Goal: Information Seeking & Learning: Compare options

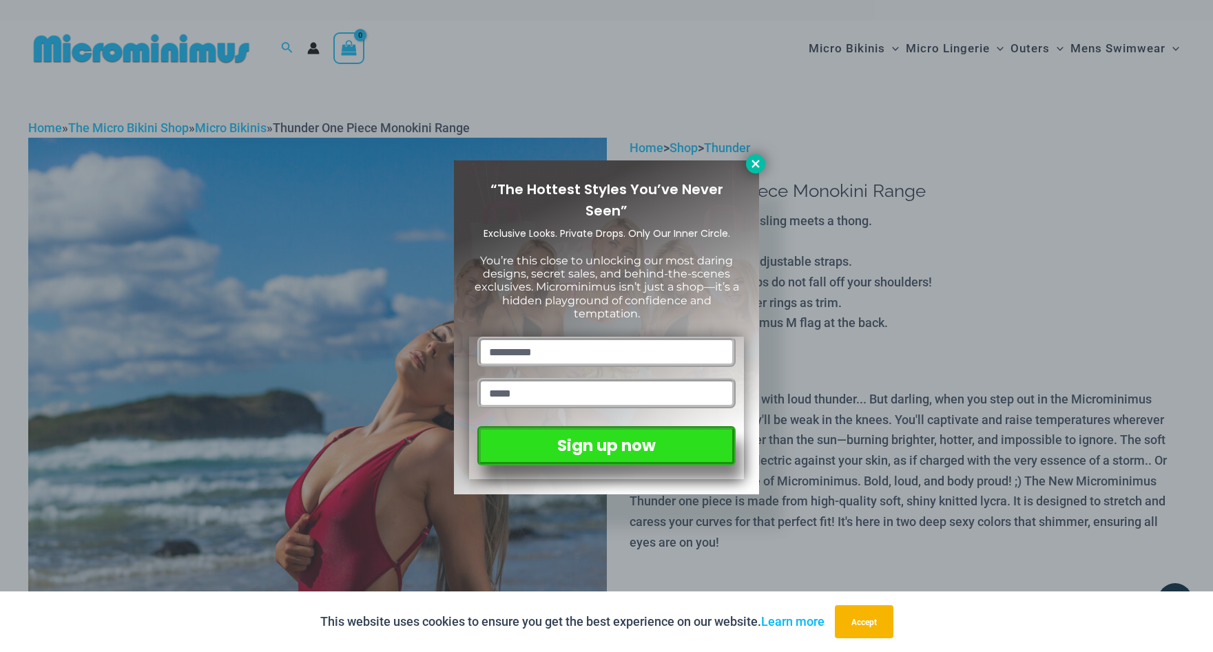
click at [757, 161] on icon at bounding box center [755, 164] width 12 height 12
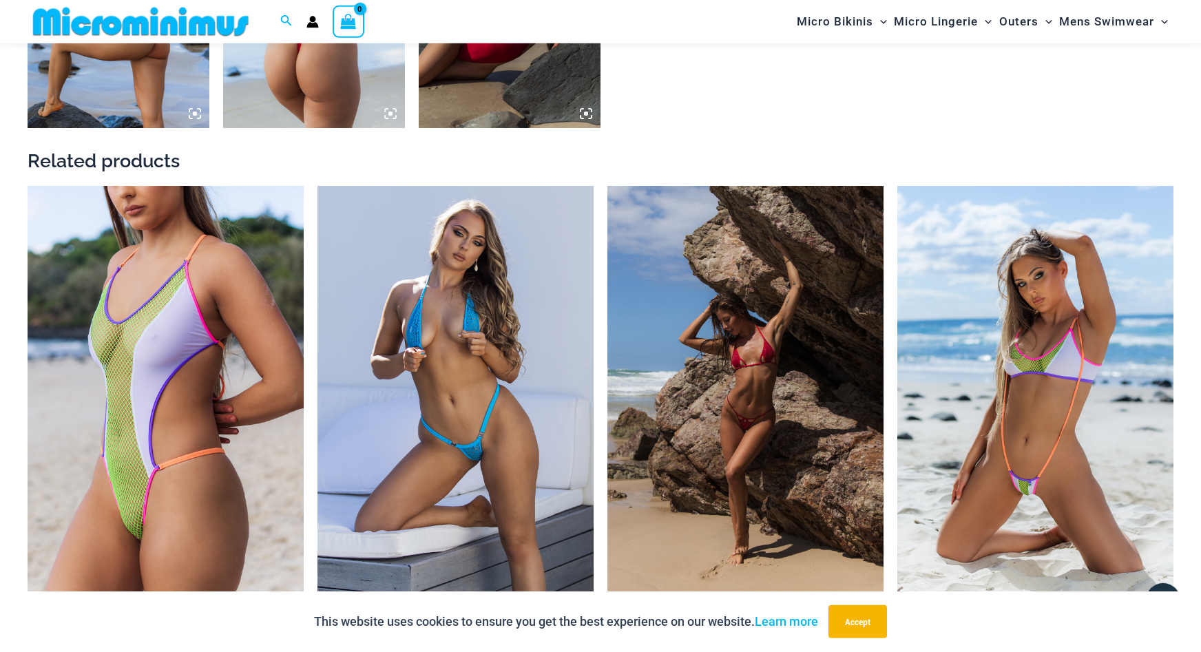
scroll to position [1464, 0]
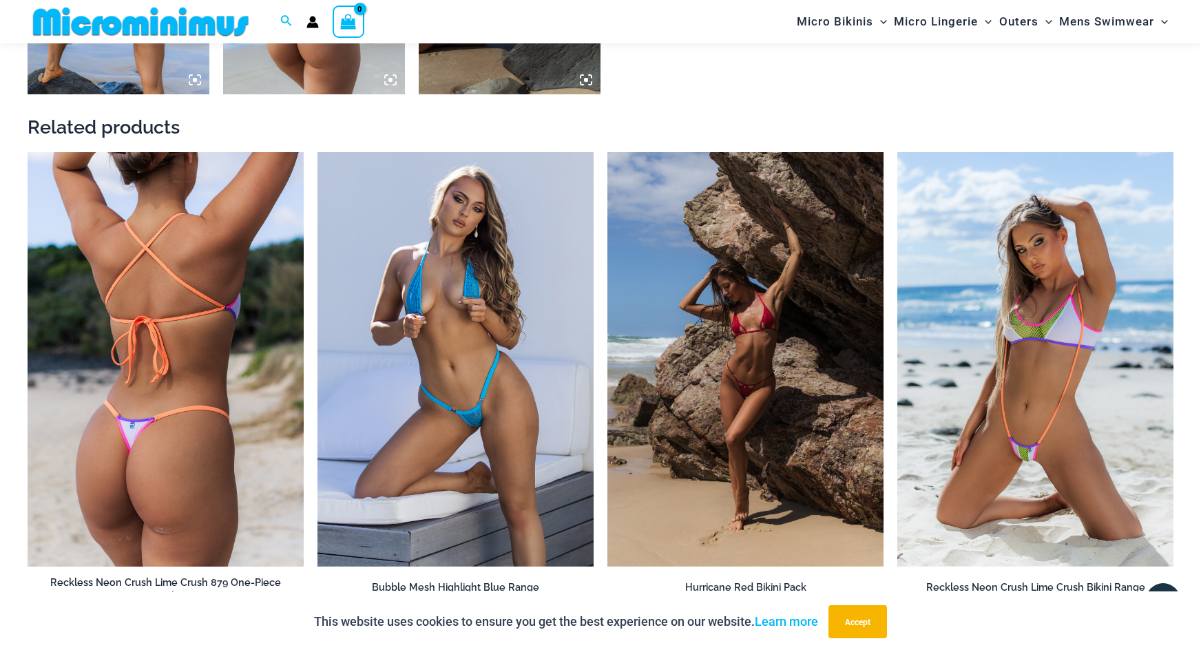
click at [165, 363] on img at bounding box center [166, 359] width 276 height 415
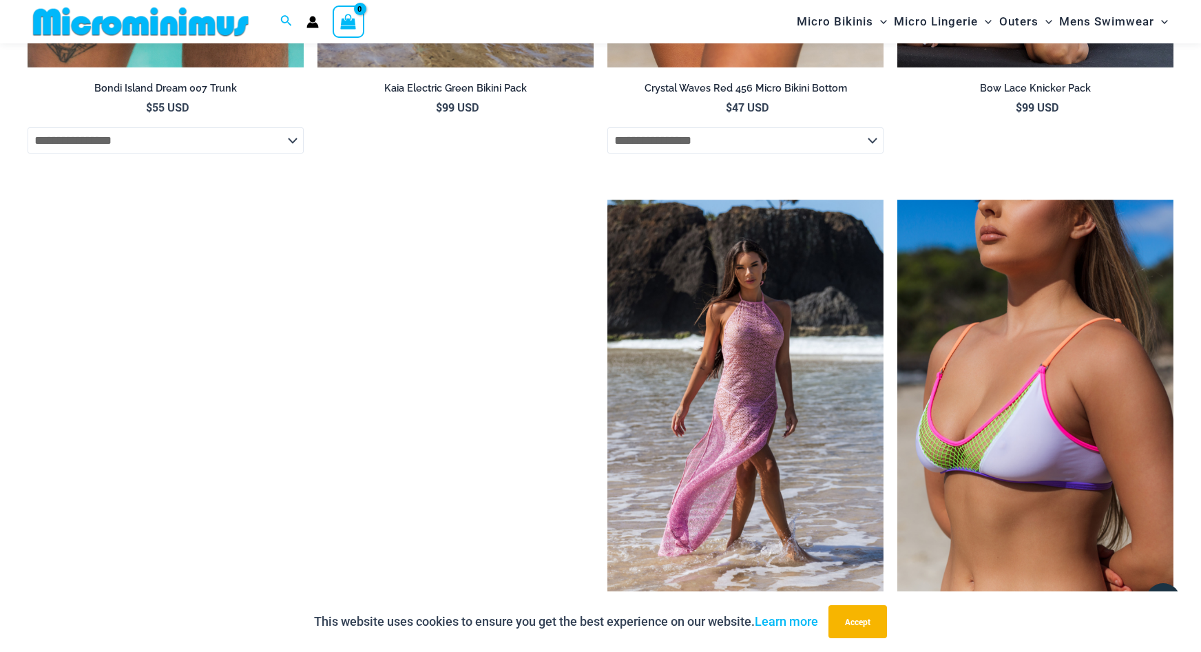
scroll to position [2728, 0]
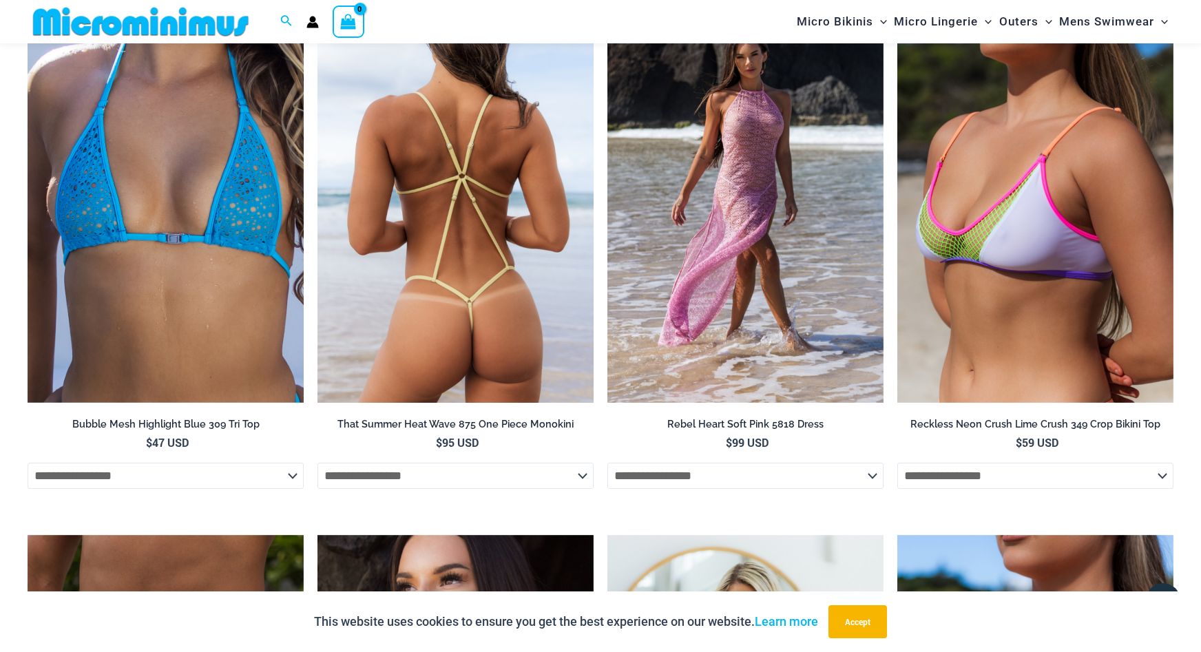
click at [465, 265] on img at bounding box center [456, 196] width 276 height 415
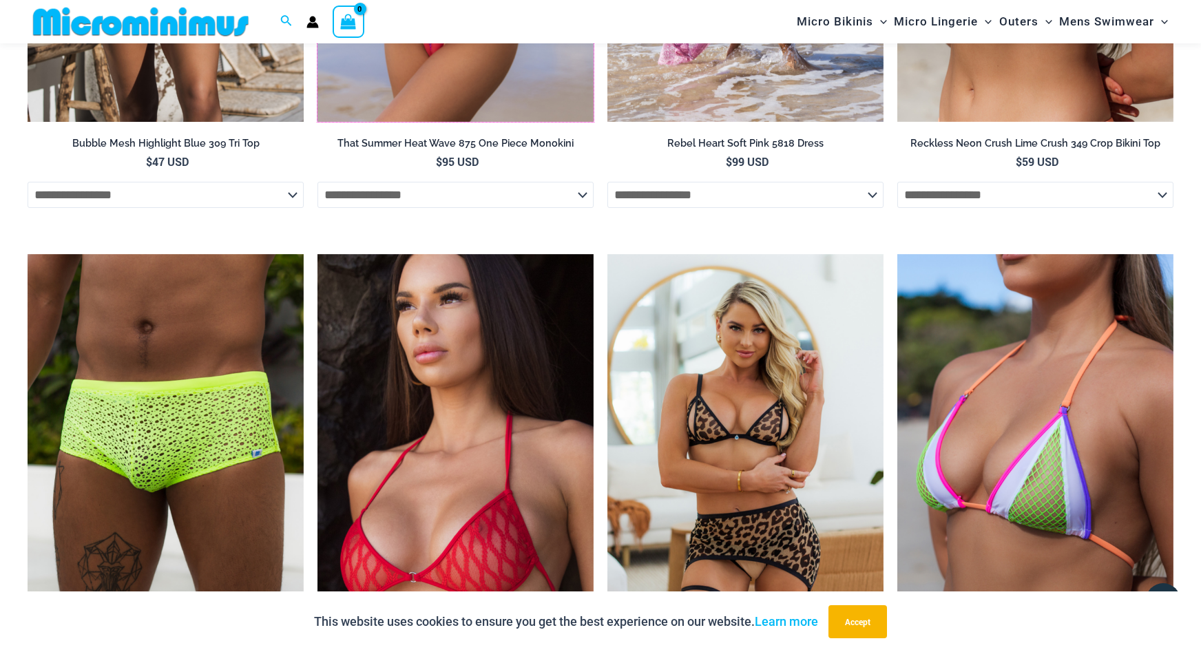
scroll to position [3080, 0]
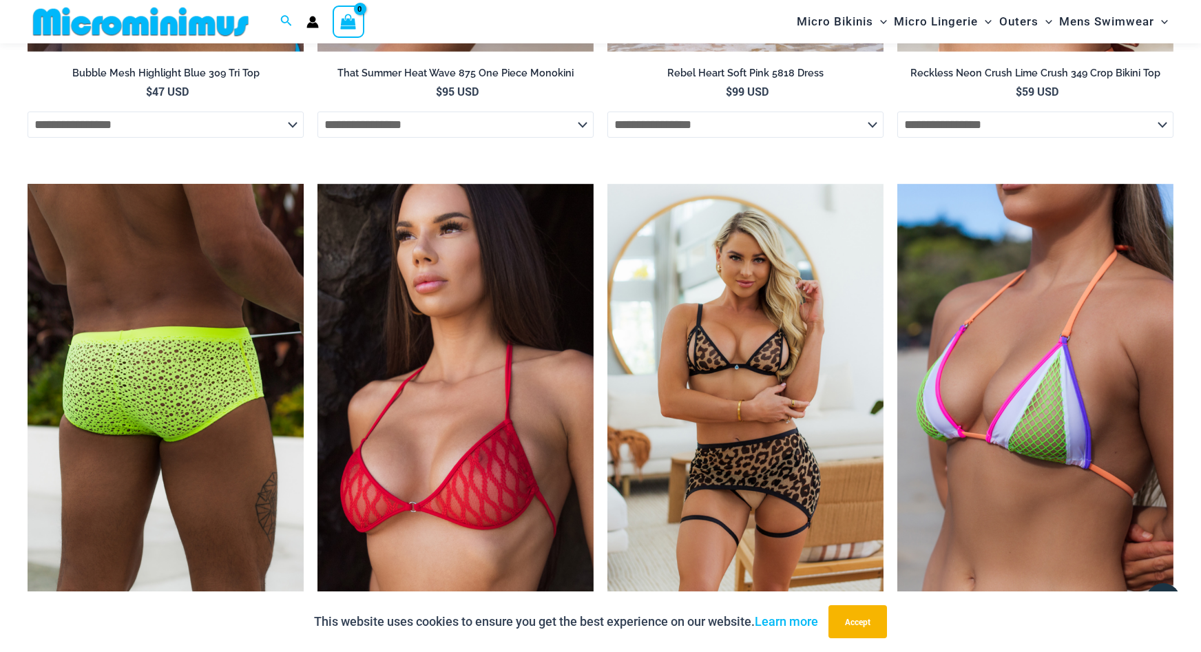
click at [152, 371] on img at bounding box center [166, 391] width 276 height 415
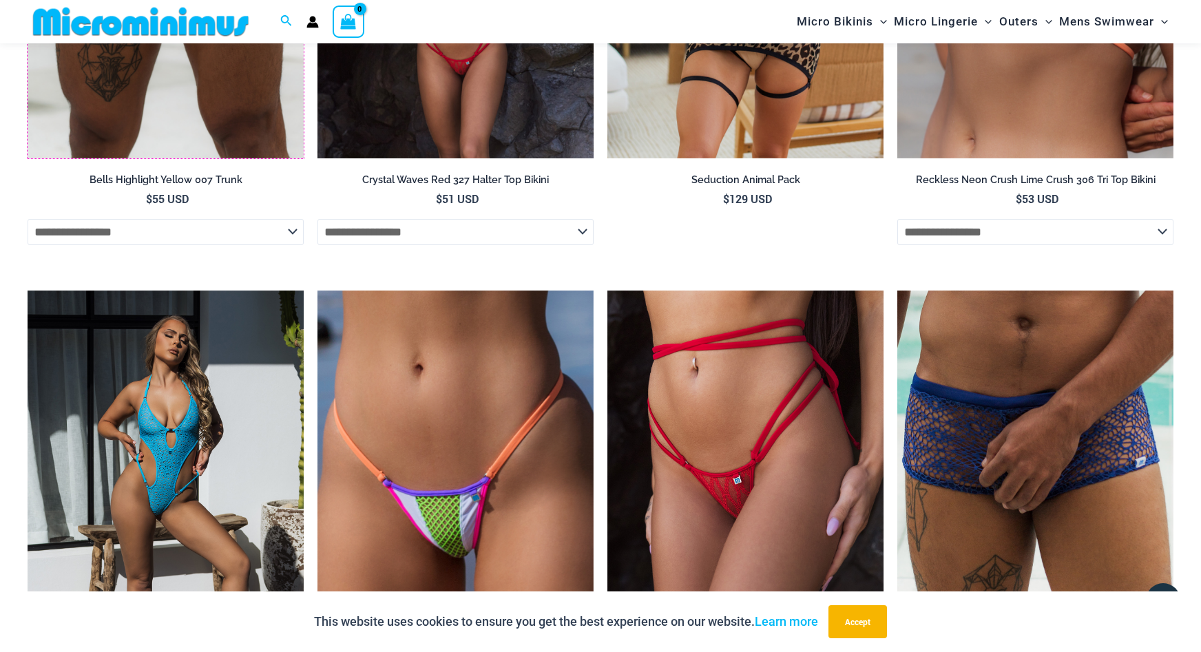
scroll to position [3642, 0]
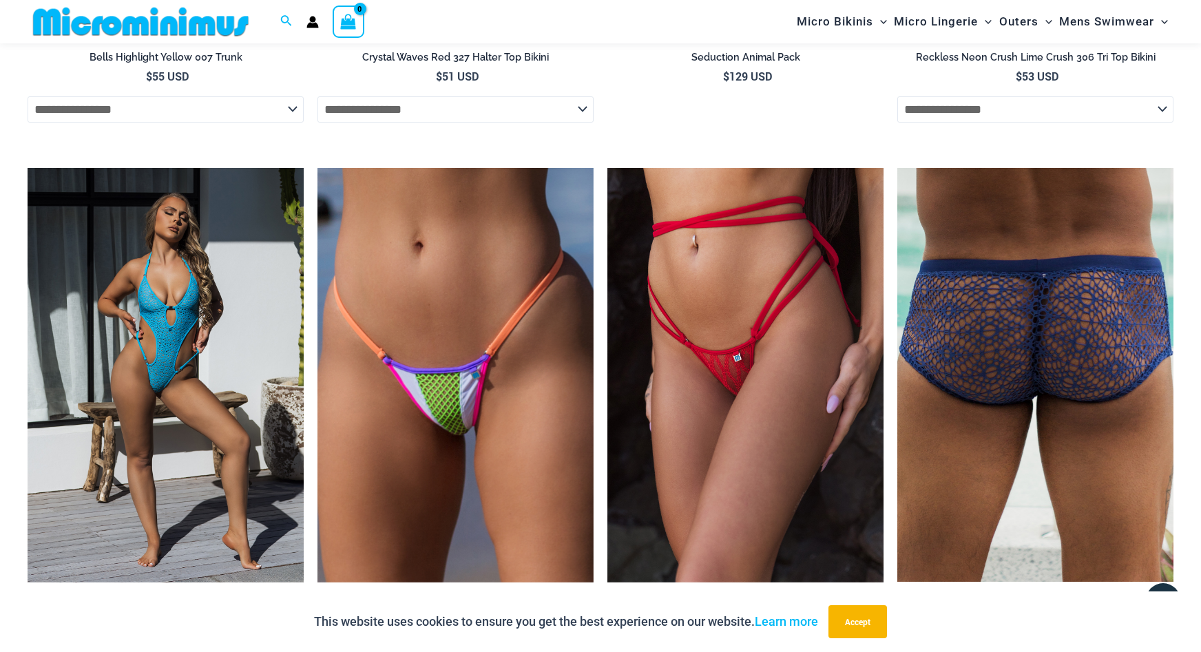
click at [1017, 294] on img at bounding box center [1036, 375] width 276 height 414
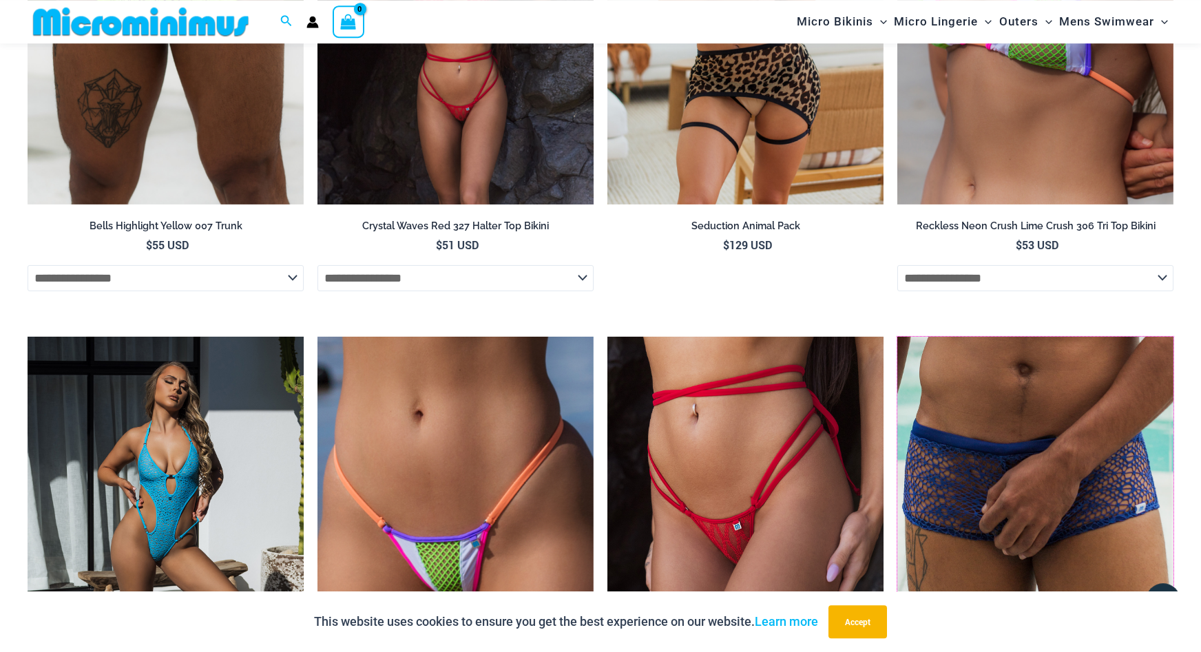
scroll to position [3431, 0]
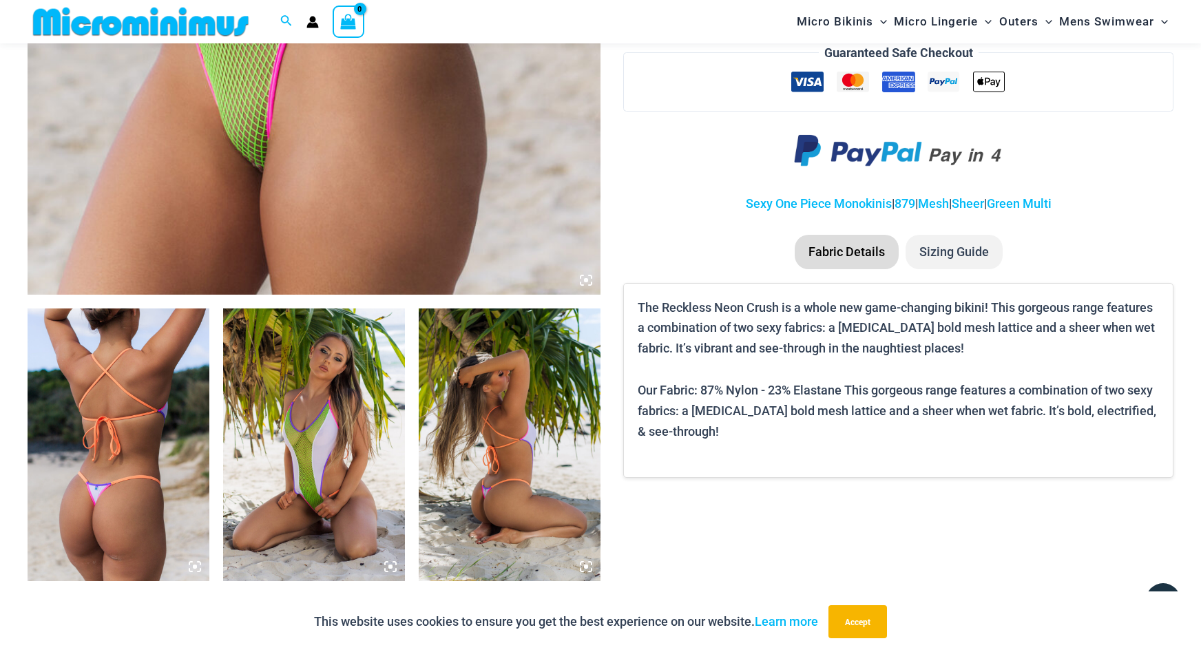
scroll to position [479, 0]
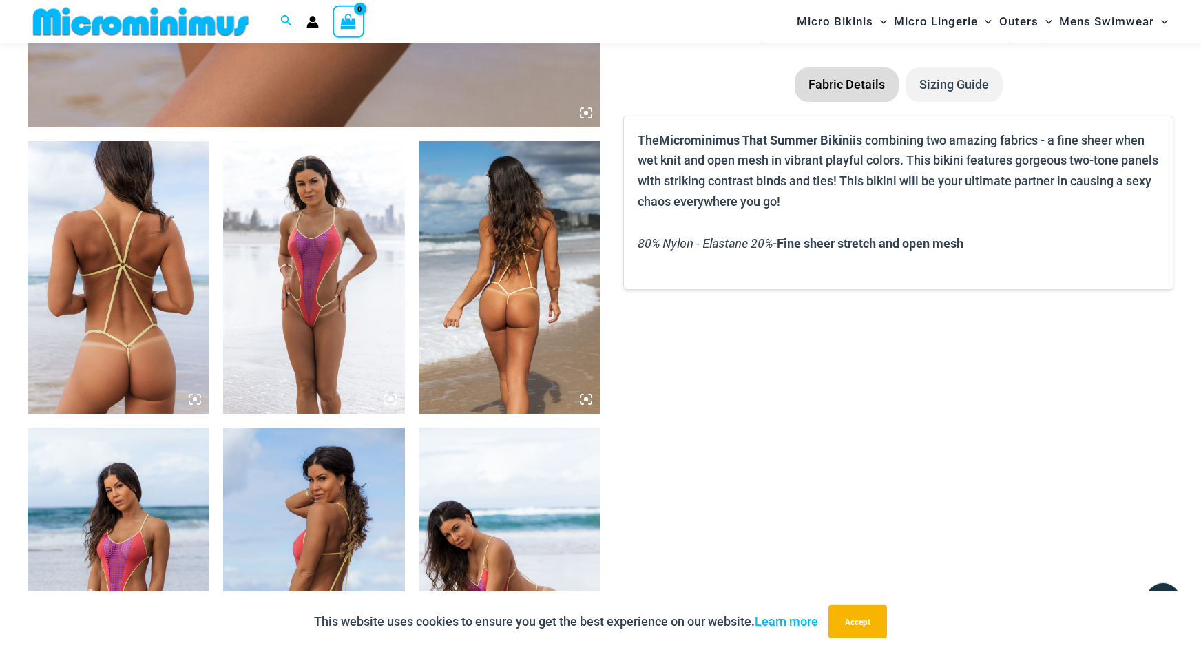
scroll to position [972, 0]
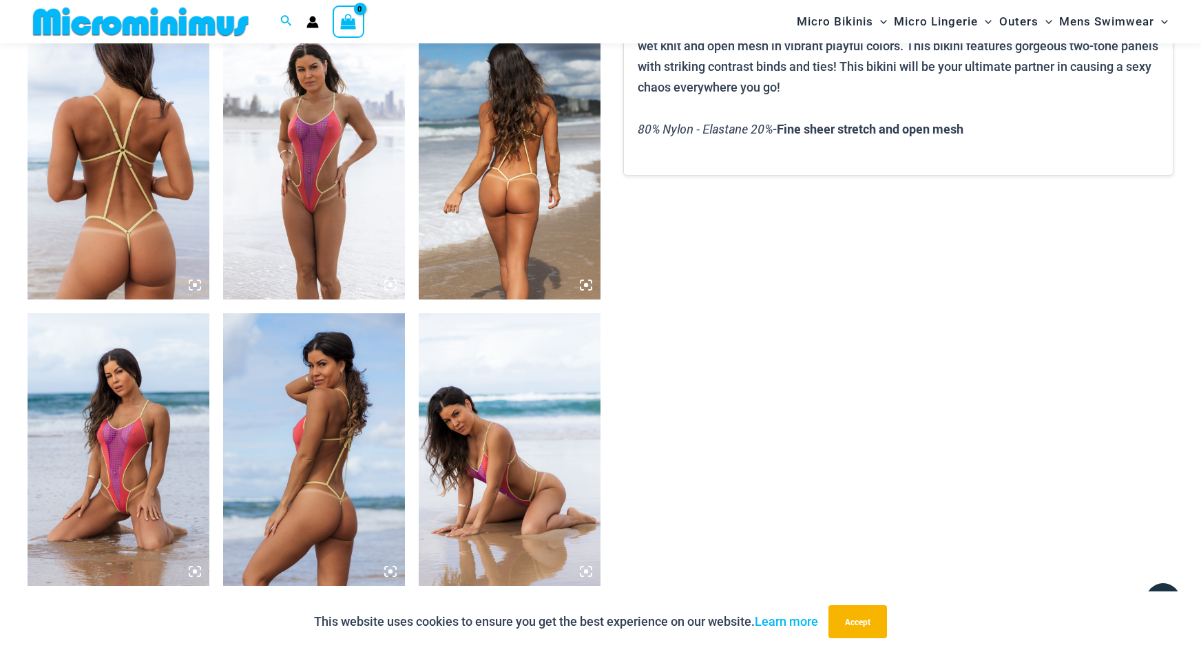
click at [133, 411] on img at bounding box center [119, 449] width 182 height 273
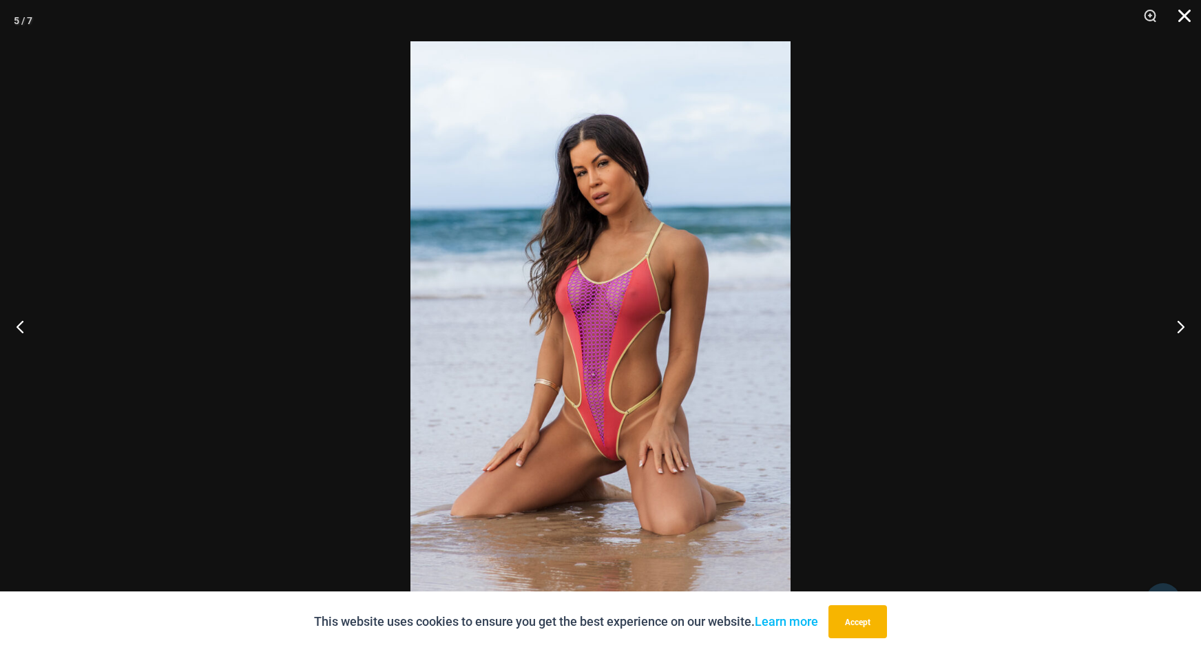
click at [1181, 14] on button "Close" at bounding box center [1180, 20] width 34 height 41
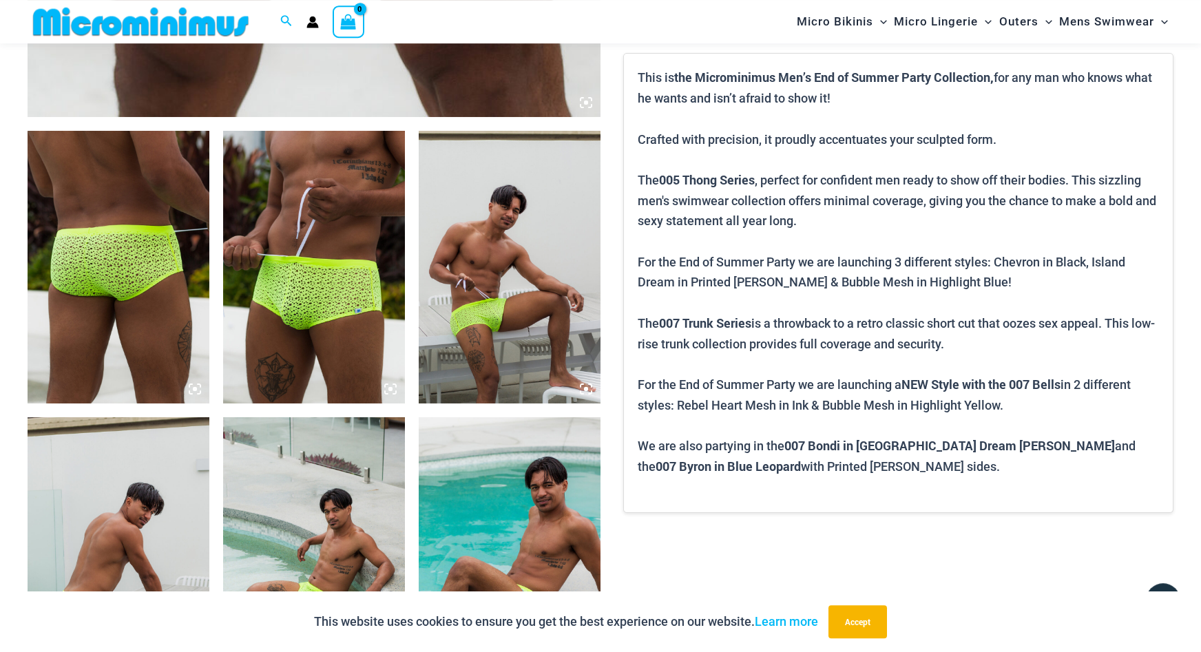
scroll to position [1041, 0]
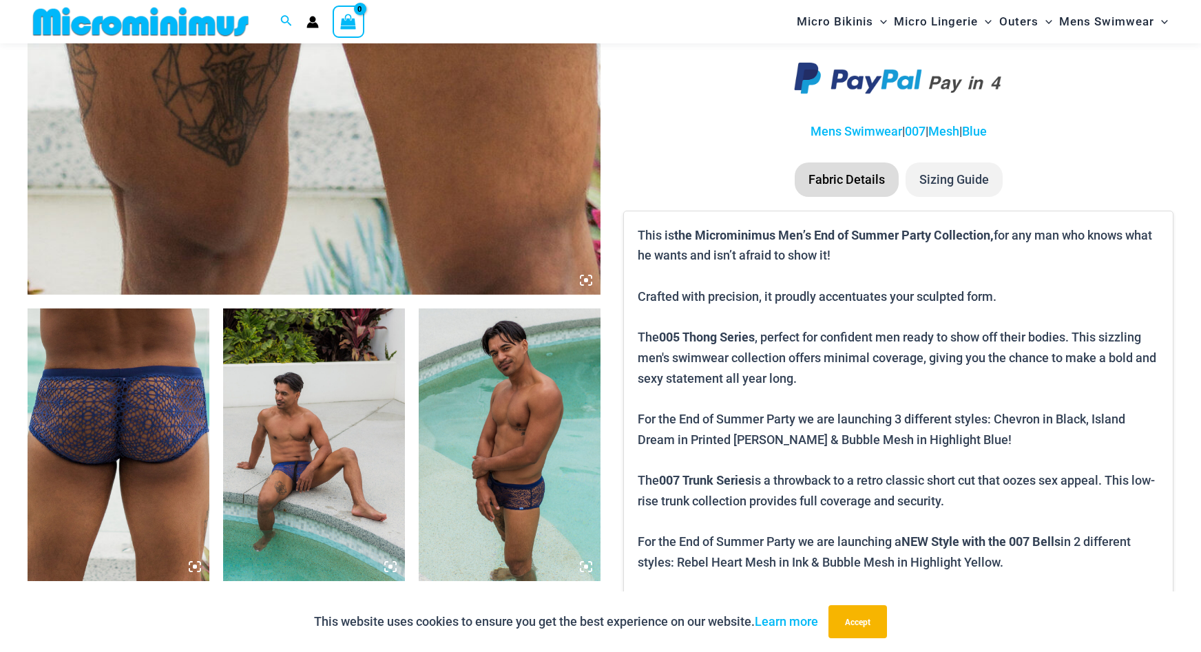
scroll to position [690, 0]
